Goal: Entertainment & Leisure: Browse casually

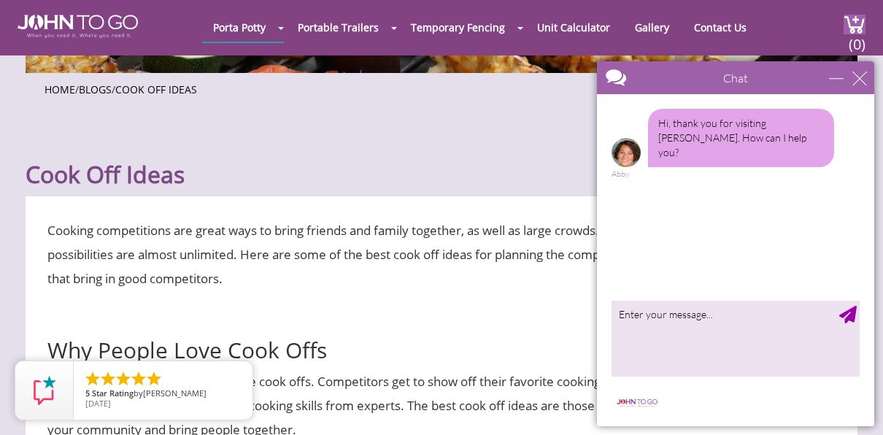
scroll to position [340, 0]
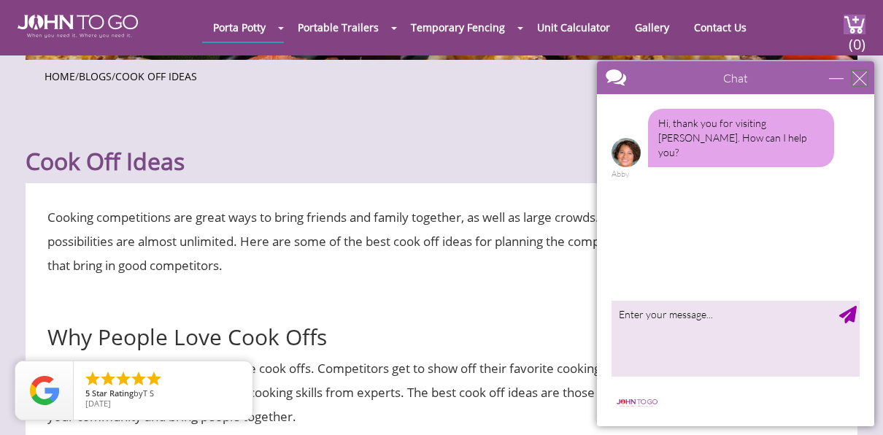
click at [864, 74] on div "close" at bounding box center [860, 78] width 15 height 15
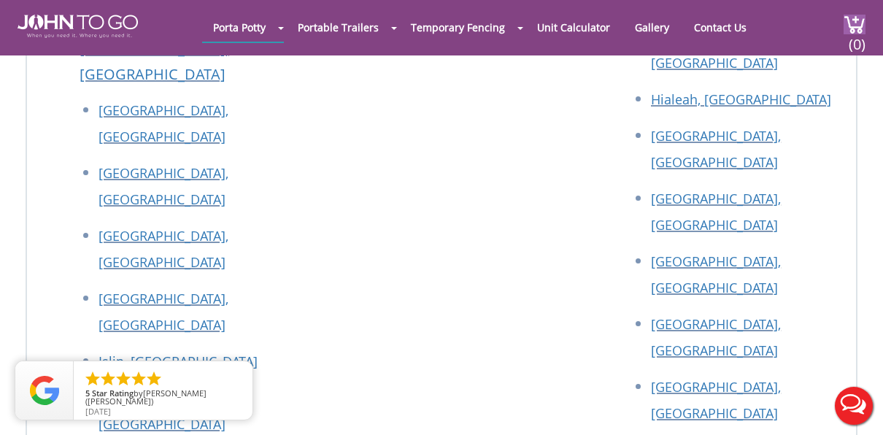
scroll to position [0, 0]
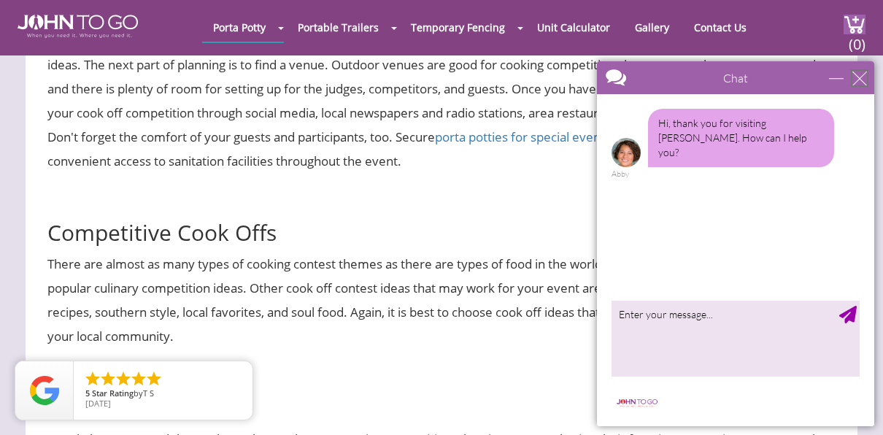
click at [857, 80] on div "close" at bounding box center [860, 78] width 15 height 15
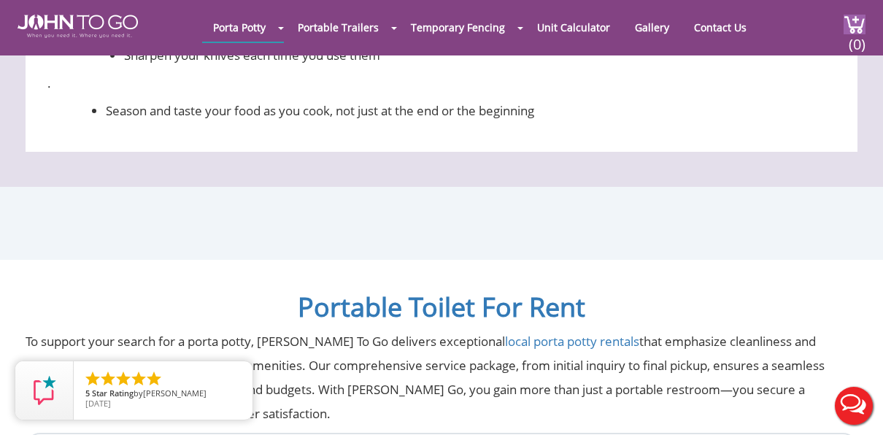
scroll to position [4683, 0]
